Goal: Obtain resource: Download file/media

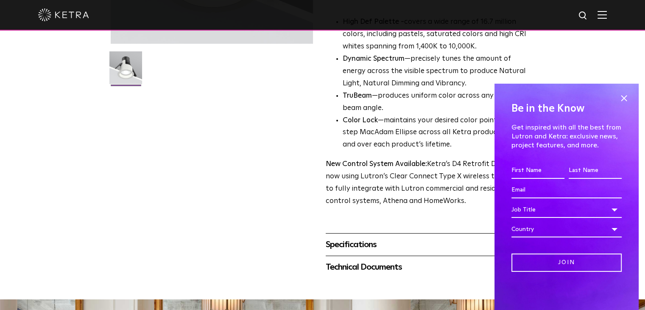
scroll to position [107, 0]
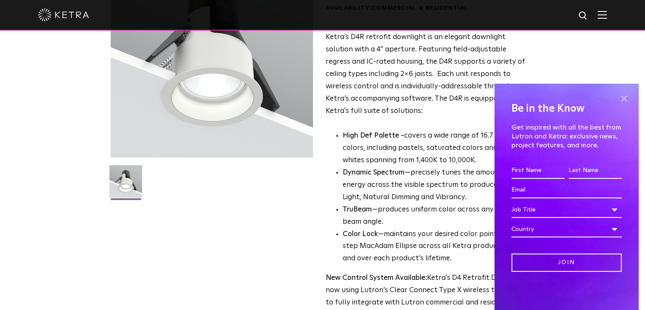
click at [626, 97] on span at bounding box center [623, 98] width 13 height 13
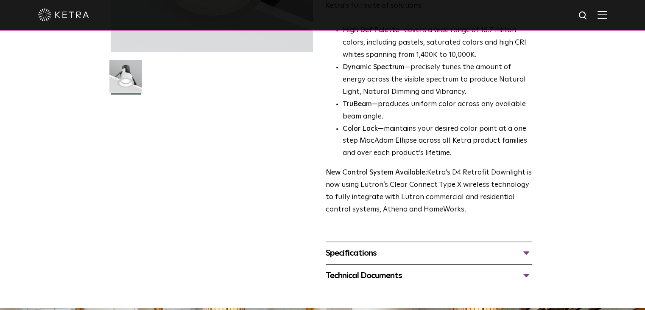
scroll to position [339, 0]
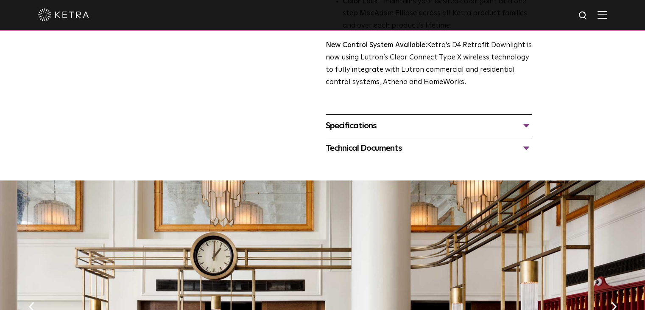
click at [515, 155] on div "Technical Documents D4R Specification Sheet D4R Installation Guide D4R Retrofit…" at bounding box center [429, 148] width 207 height 22
click at [523, 150] on div "Technical Documents" at bounding box center [429, 148] width 207 height 14
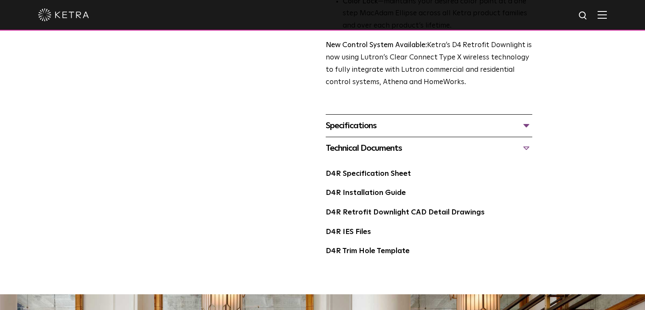
click at [526, 117] on div "Specifications LUMEN OUTPUTS 800 Beam Angles 15, 25, 40, 60, 90 CONTROL Lutron …" at bounding box center [429, 125] width 207 height 22
click at [526, 120] on div "Specifications" at bounding box center [429, 126] width 207 height 14
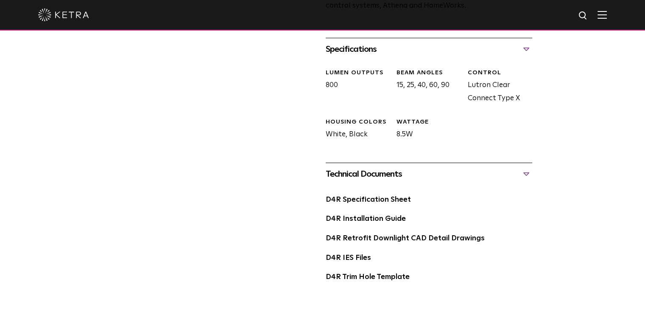
scroll to position [424, 0]
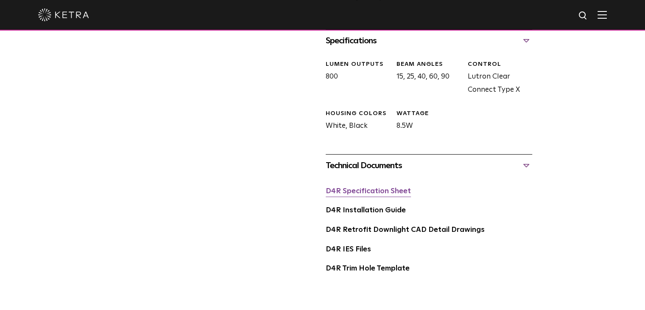
click at [387, 190] on link "D4R Specification Sheet" at bounding box center [368, 190] width 85 height 7
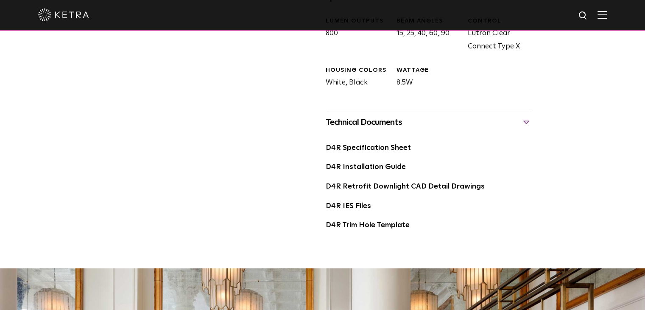
scroll to position [466, 0]
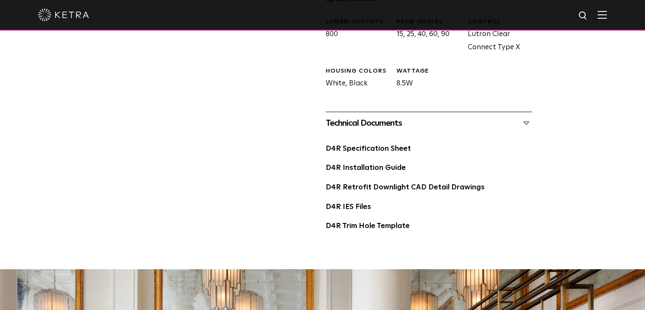
click at [493, 129] on div "Technical Documents" at bounding box center [429, 123] width 207 height 14
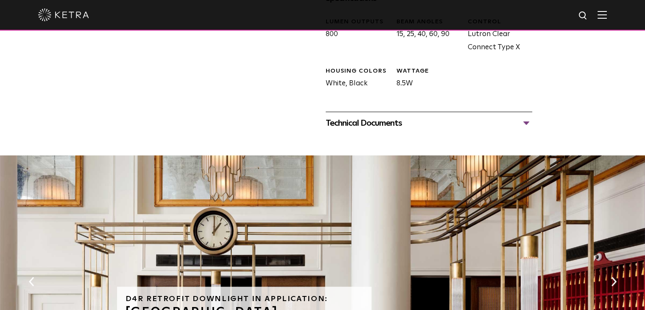
click at [493, 129] on div "Technical Documents" at bounding box center [429, 123] width 207 height 14
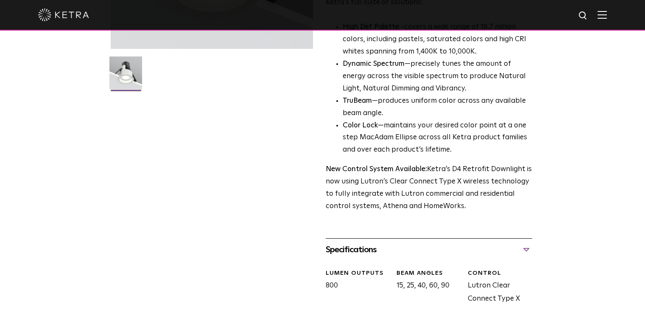
scroll to position [382, 0]
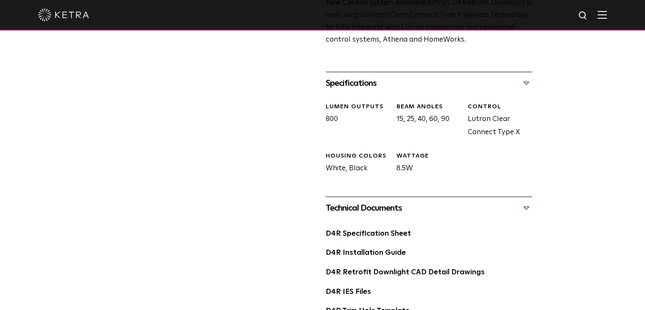
drag, startPoint x: 468, startPoint y: 100, endPoint x: 529, endPoint y: 140, distance: 72.5
click at [529, 140] on div "LUMEN OUTPUTS 800 Beam Angles 15, 25, 40, 60, 90 CONTROL Lutron Clear Connect T…" at bounding box center [425, 145] width 213 height 102
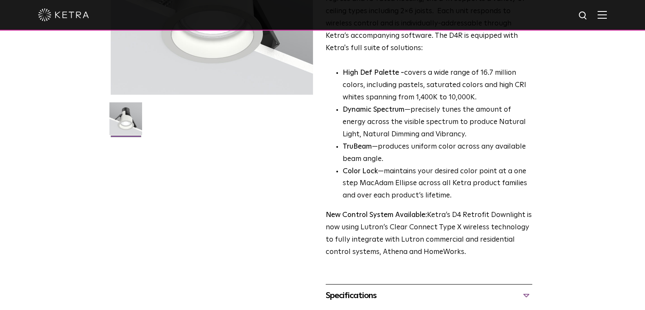
scroll to position [297, 0]
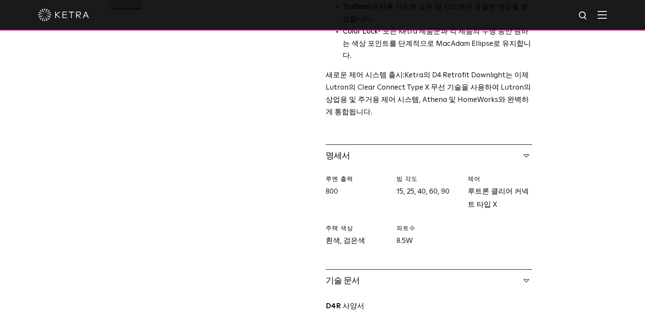
click at [567, 207] on div "D4R 레트로핏 다운라이트 가용성: 상업 및 주거용 Ketra의 D4R 레트로핏 다운라이트는 4인치 조리개를 갖춘 우아한 다운라이트 솔루션입니…" at bounding box center [322, 85] width 645 height 640
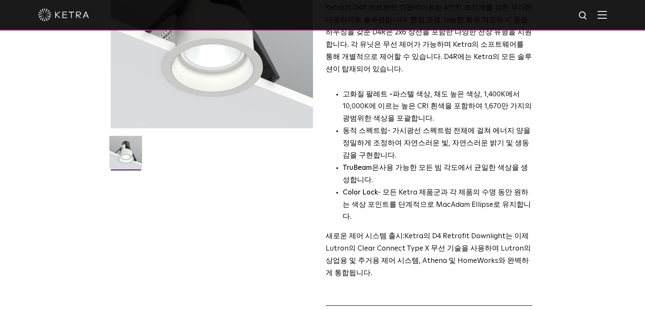
scroll to position [127, 0]
